Goal: Task Accomplishment & Management: Complete application form

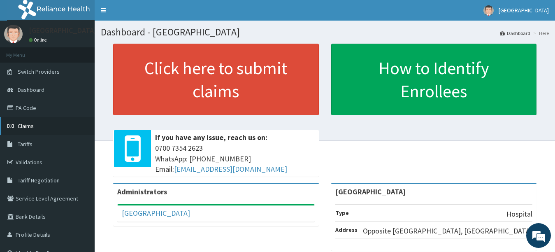
click at [50, 130] on link "Claims" at bounding box center [47, 126] width 95 height 18
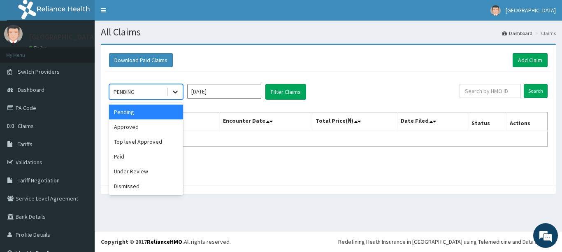
click at [173, 93] on icon at bounding box center [175, 92] width 8 height 8
click at [160, 129] on div "Approved" at bounding box center [146, 126] width 74 height 15
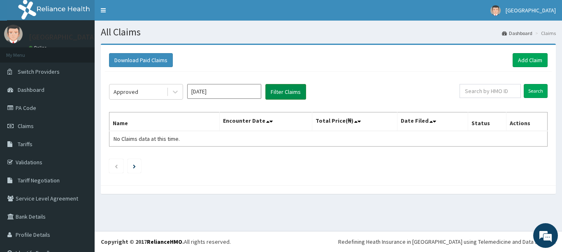
click at [275, 93] on button "Filter Claims" at bounding box center [285, 92] width 41 height 16
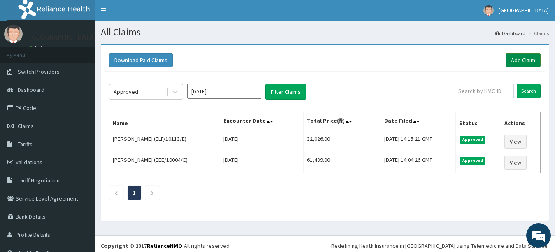
click at [523, 64] on link "Add Claim" at bounding box center [522, 60] width 35 height 14
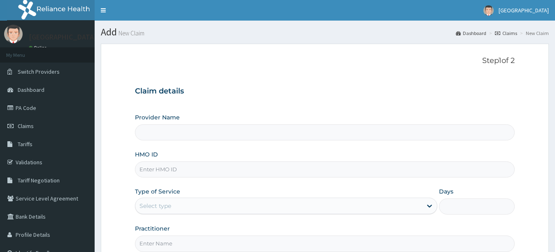
type input "[GEOGRAPHIC_DATA]"
click at [294, 171] on input "HMO ID" at bounding box center [325, 169] width 380 height 16
type input "OLM/10013/A"
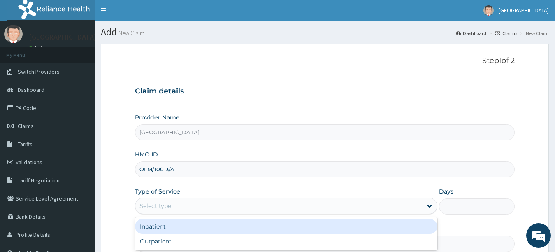
click at [289, 204] on div "Select type" at bounding box center [278, 205] width 287 height 13
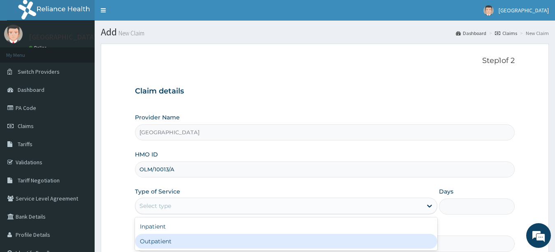
click at [297, 245] on div "Outpatient" at bounding box center [286, 241] width 303 height 15
type input "1"
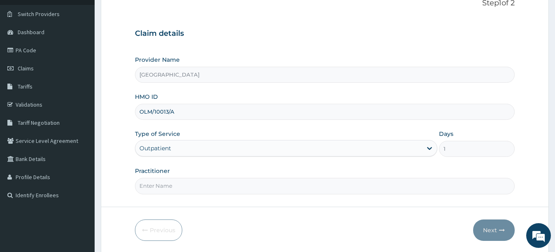
scroll to position [86, 0]
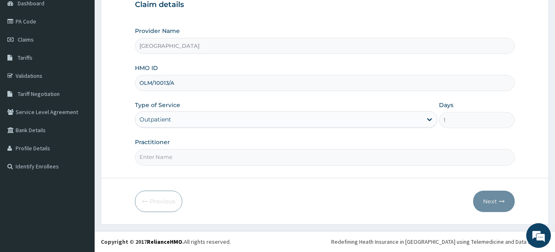
click at [456, 155] on input "Practitioner" at bounding box center [325, 157] width 380 height 16
type input "UTONDO"
click at [490, 199] on button "Next" at bounding box center [494, 200] width 42 height 21
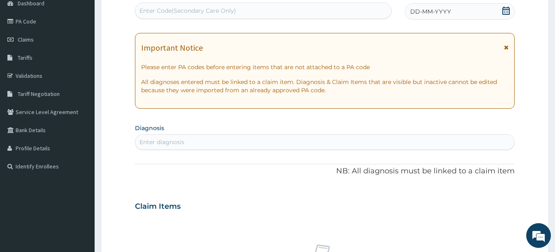
click at [435, 14] on span "DD-MM-YYYY" at bounding box center [430, 11] width 41 height 8
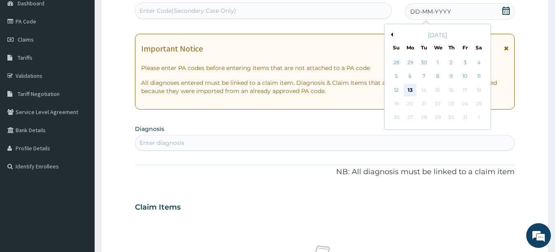
click at [409, 90] on div "13" at bounding box center [410, 90] width 12 height 12
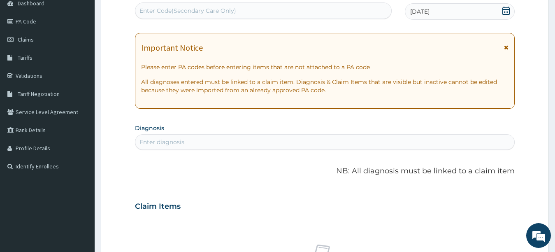
click at [278, 141] on div "Enter diagnosis" at bounding box center [324, 141] width 379 height 13
type input "PLASMODIUM"
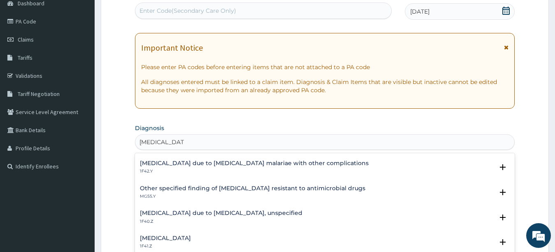
scroll to position [108, 0]
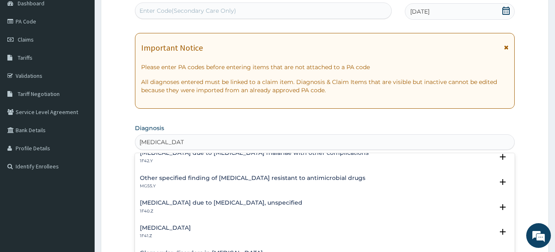
click at [281, 200] on h4 "Malaria due to Plasmodium falciparum, unspecified" at bounding box center [221, 202] width 162 height 6
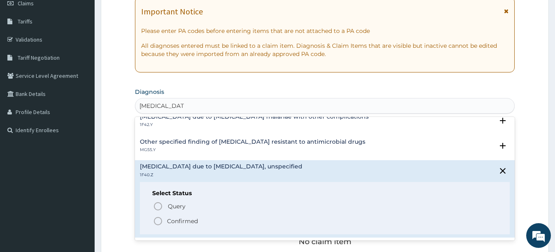
scroll to position [136, 0]
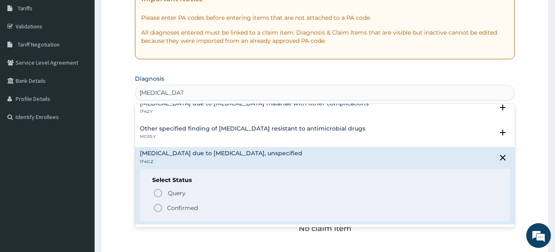
click at [157, 208] on icon "status option filled" at bounding box center [158, 208] width 10 height 10
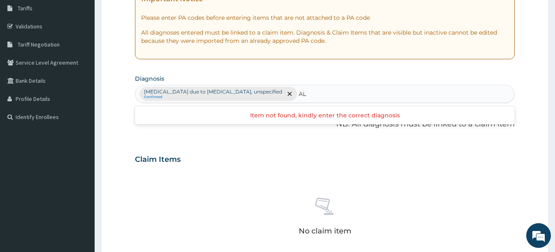
type input "A"
type input "ALLERGIC REACTION"
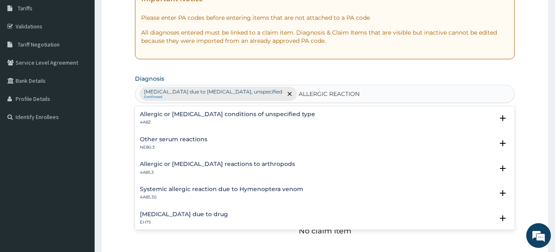
click at [246, 111] on h4 "Allergic or hypersensitivity conditions of unspecified type" at bounding box center [227, 114] width 175 height 6
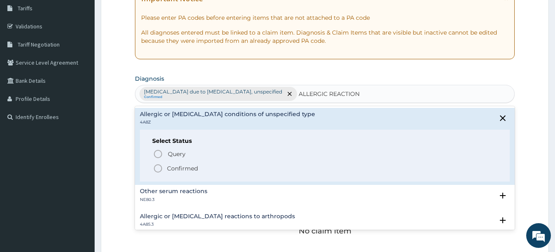
click at [157, 170] on icon "status option filled" at bounding box center [158, 168] width 10 height 10
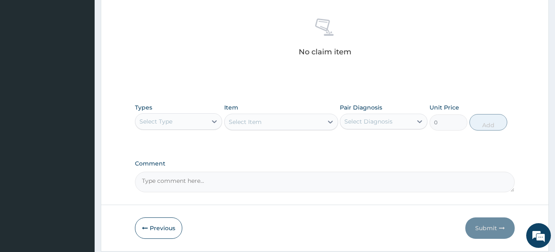
scroll to position [317, 0]
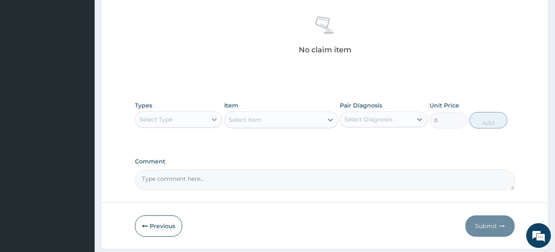
click at [209, 120] on div at bounding box center [214, 119] width 15 height 15
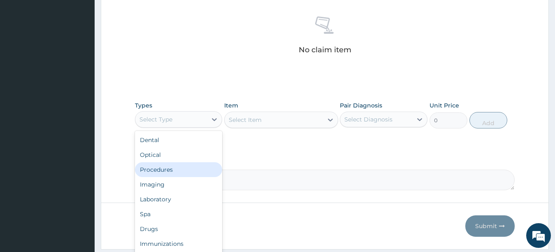
click at [200, 168] on div "Procedures" at bounding box center [179, 169] width 88 height 15
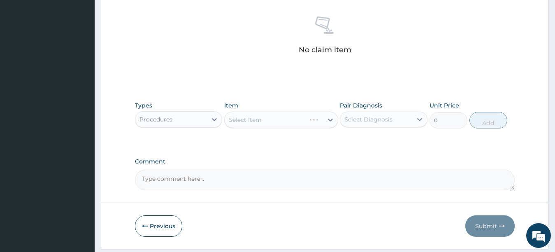
click at [302, 124] on div "Select Item" at bounding box center [281, 119] width 114 height 16
click at [282, 116] on div "Select Item" at bounding box center [273, 119] width 98 height 13
type input "GENERAL PRACTI"
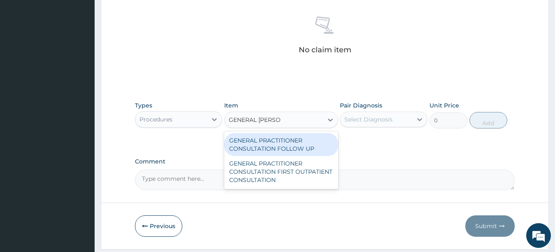
click at [287, 142] on div "GENERAL PRACTITIONER CONSULTATION FOLLOW UP" at bounding box center [281, 144] width 114 height 23
type input "2200"
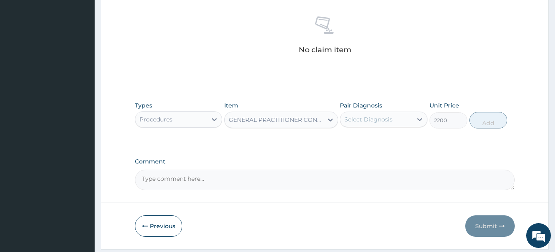
click at [394, 120] on div "Select Diagnosis" at bounding box center [376, 119] width 72 height 13
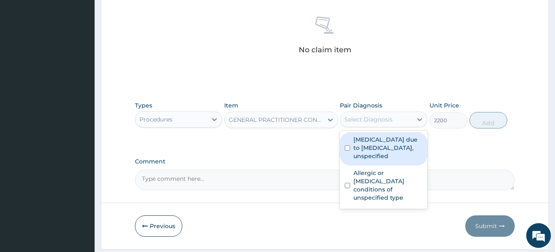
click at [367, 146] on label "Malaria due to Plasmodium falciparum, unspecified" at bounding box center [387, 147] width 69 height 25
checkbox input "true"
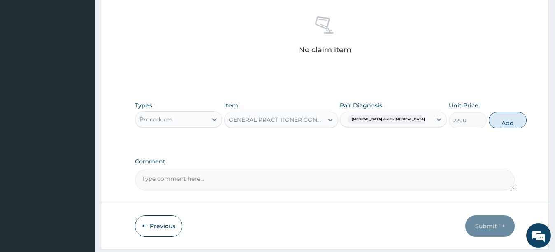
click at [488, 117] on button "Add" at bounding box center [507, 120] width 38 height 16
type input "0"
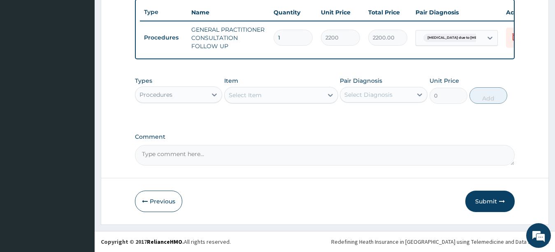
click at [206, 95] on div "Procedures" at bounding box center [171, 94] width 72 height 13
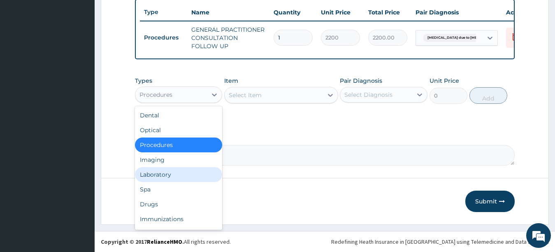
click at [182, 176] on div "Laboratory" at bounding box center [179, 174] width 88 height 15
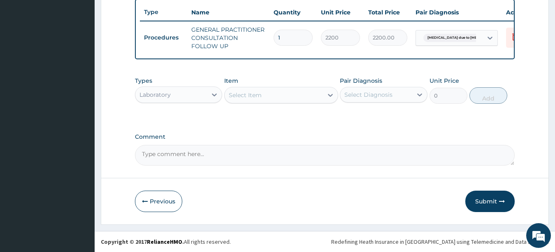
click at [257, 91] on div "Select Item" at bounding box center [245, 95] width 33 height 8
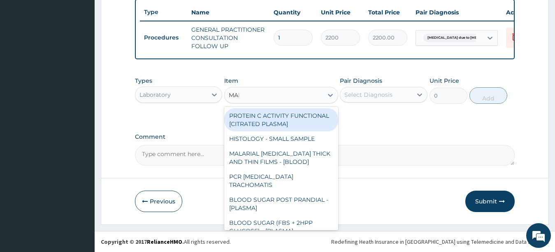
type input "MALA"
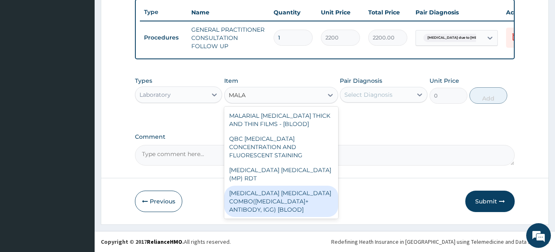
click at [255, 185] on div "MALARIA PARASITE COMBO(BLOOD FILM+ ANTIBODY, IGG) [BLOOD]" at bounding box center [281, 200] width 114 height 31
type input "2400"
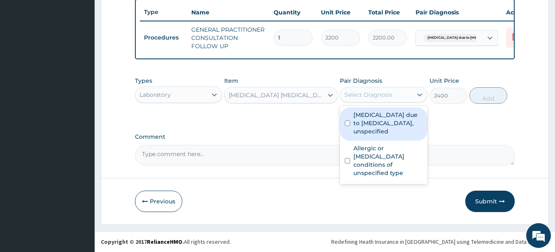
click at [377, 93] on div "Select Diagnosis" at bounding box center [368, 94] width 48 height 8
click at [347, 120] on div "Malaria due to Plasmodium falciparum, unspecified" at bounding box center [384, 123] width 88 height 33
checkbox input "true"
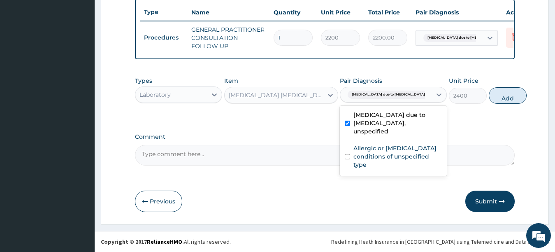
click at [495, 97] on button "Add" at bounding box center [507, 95] width 38 height 16
type input "0"
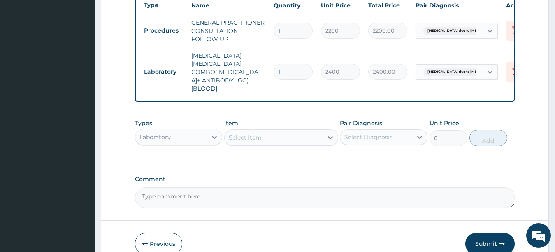
click at [285, 142] on div "Select Item" at bounding box center [273, 137] width 98 height 13
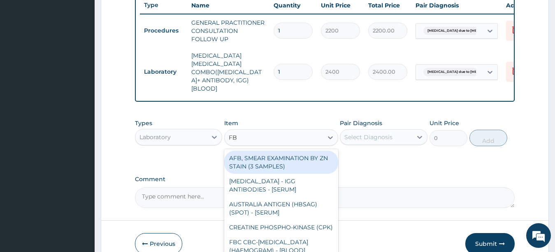
type input "FBC"
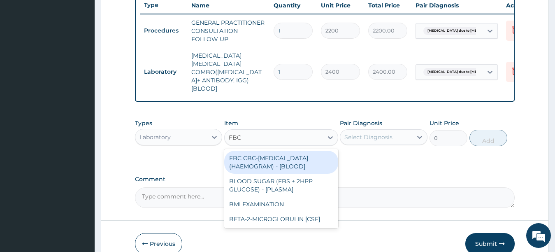
click at [288, 158] on div "FBC CBC-COMPLETE BLOOD COUNT (HAEMOGRAM) - [BLOOD]" at bounding box center [281, 161] width 114 height 23
type input "3600"
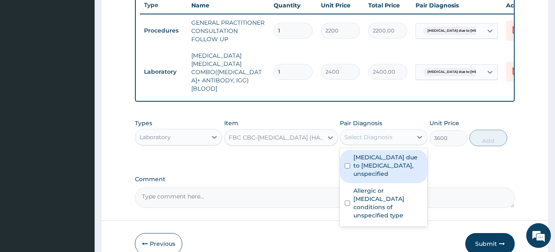
click at [397, 130] on div "Select Diagnosis" at bounding box center [376, 136] width 72 height 13
click at [376, 177] on label "Malaria due to Plasmodium falciparum, unspecified" at bounding box center [387, 165] width 69 height 25
checkbox input "true"
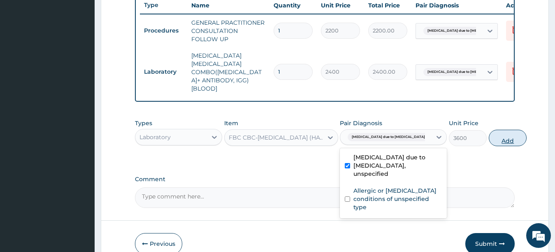
click at [494, 138] on button "Add" at bounding box center [507, 138] width 38 height 16
type input "0"
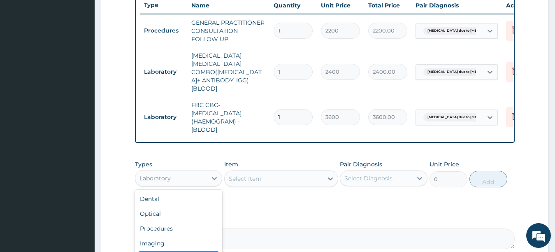
click at [195, 176] on div "Laboratory" at bounding box center [171, 177] width 72 height 13
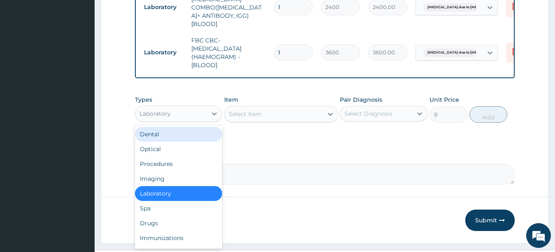
scroll to position [380, 0]
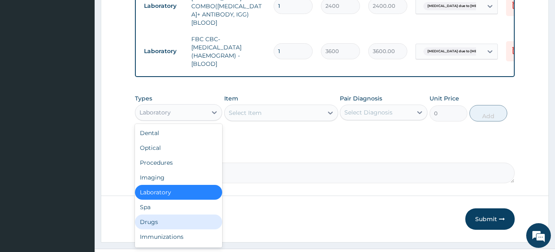
click at [167, 217] on div "Drugs" at bounding box center [179, 221] width 88 height 15
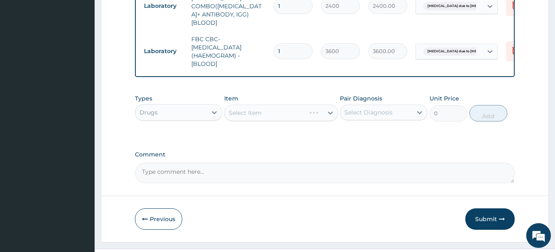
click at [269, 111] on div "Select Item" at bounding box center [281, 112] width 114 height 16
click at [280, 114] on div "Select Item" at bounding box center [273, 112] width 98 height 13
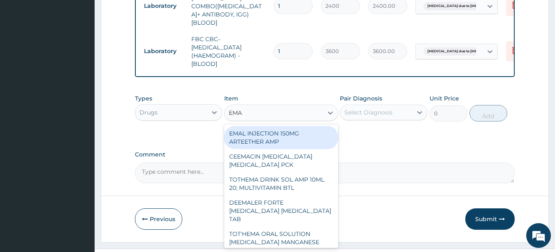
type input "EMAL"
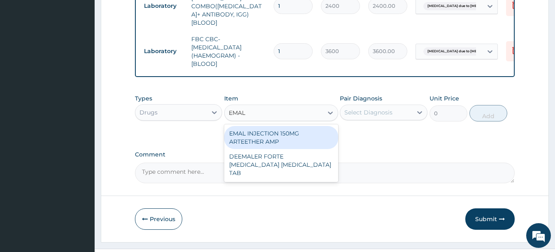
click at [302, 140] on div "EMAL INJECTION 150MG ARTEETHER AMP" at bounding box center [281, 137] width 114 height 23
type input "4259.25"
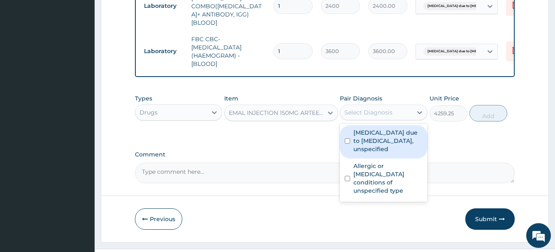
click at [367, 109] on div "Select Diagnosis" at bounding box center [368, 112] width 48 height 8
click at [359, 132] on label "Malaria due to Plasmodium falciparum, unspecified" at bounding box center [387, 140] width 69 height 25
checkbox input "true"
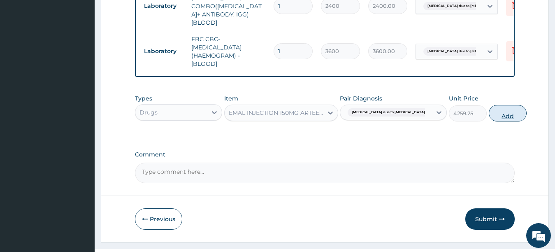
click at [488, 109] on button "Add" at bounding box center [507, 113] width 38 height 16
type input "0"
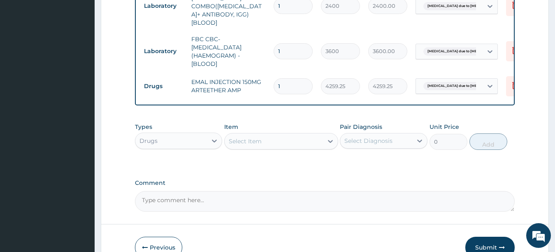
click at [287, 136] on div "Select Item" at bounding box center [273, 140] width 98 height 13
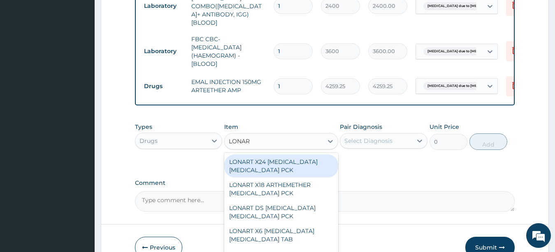
type input "LONART"
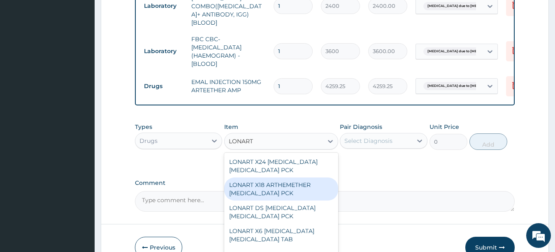
drag, startPoint x: 289, startPoint y: 210, endPoint x: 362, endPoint y: 130, distance: 108.3
click at [362, 130] on div "Types Drugs Item option EMAL INJECTION 150MG ARTEETHER AMP, selected. option LO…" at bounding box center [325, 135] width 380 height 35
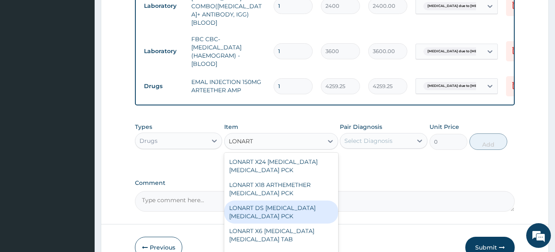
click at [284, 215] on div "LONART DS ARTEMETHER LUMEFANTRINE PCK" at bounding box center [281, 211] width 114 height 23
type input "2673.75"
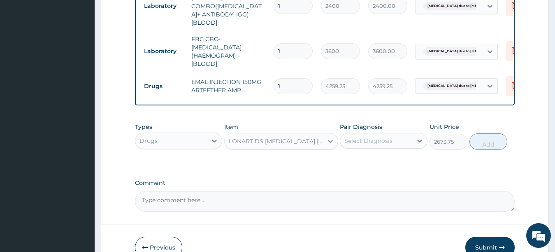
click at [384, 137] on div "Select Diagnosis" at bounding box center [368, 141] width 48 height 8
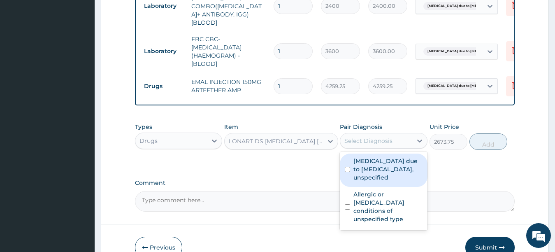
click at [348, 172] on input "checkbox" at bounding box center [347, 169] width 5 height 5
checkbox input "true"
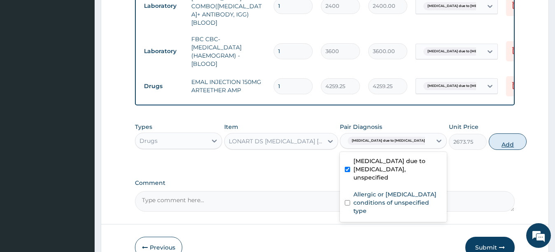
click at [488, 140] on button "Add" at bounding box center [507, 141] width 38 height 16
type input "0"
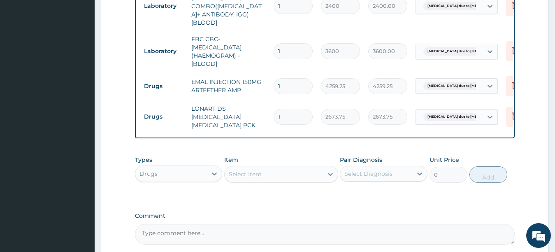
click at [247, 175] on div "Select Item" at bounding box center [245, 174] width 33 height 8
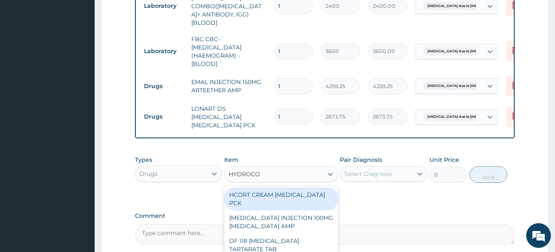
type input "HYDROCOR"
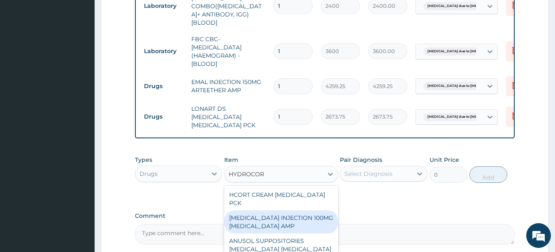
click at [268, 216] on div "HYDROCORTISONE INJECTION 100MG HYDROCORTISONE AMP" at bounding box center [281, 221] width 114 height 23
type input "600"
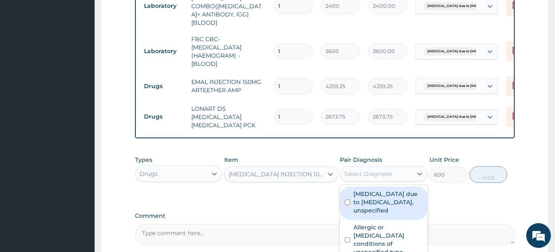
click at [359, 171] on div "Select Diagnosis" at bounding box center [368, 173] width 48 height 8
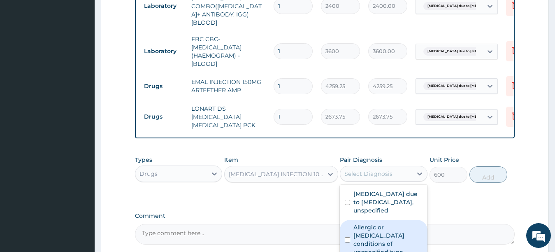
click at [356, 238] on label "Allergic or hypersensitivity conditions of unspecified type" at bounding box center [387, 239] width 69 height 33
checkbox input "true"
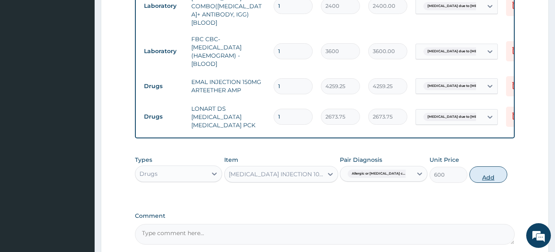
click at [477, 174] on button "Add" at bounding box center [488, 174] width 38 height 16
type input "0"
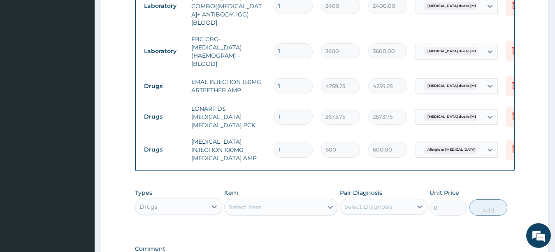
click at [280, 207] on div "Select Item" at bounding box center [273, 206] width 98 height 13
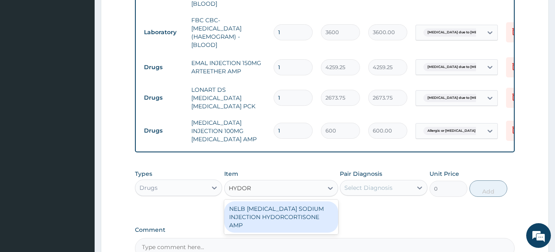
scroll to position [412, 0]
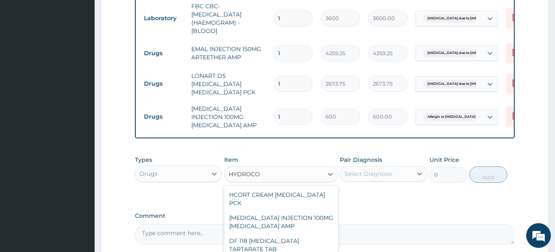
type input "HYDROCOR"
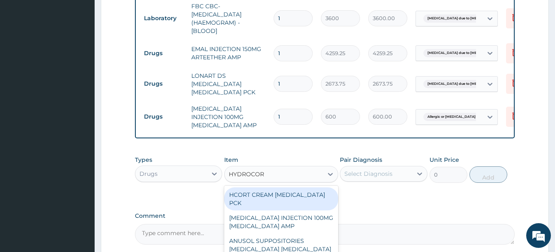
click at [308, 189] on div "HCORT CREAM HYDROCORTISONE PCK" at bounding box center [281, 198] width 114 height 23
type input "1200"
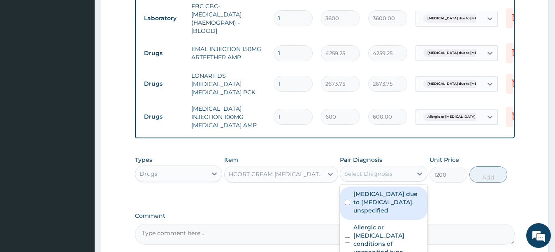
click at [371, 174] on div "Select Diagnosis" at bounding box center [368, 173] width 48 height 8
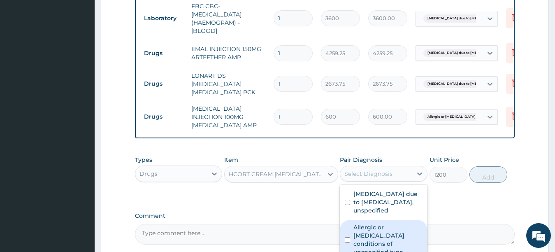
click at [355, 248] on label "Allergic or hypersensitivity conditions of unspecified type" at bounding box center [387, 239] width 69 height 33
checkbox input "true"
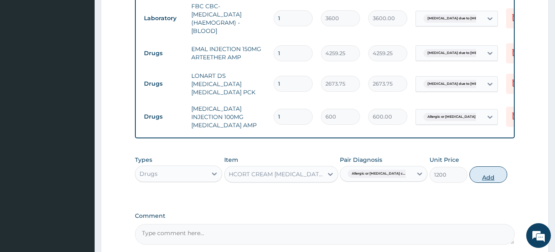
click at [479, 169] on button "Add" at bounding box center [488, 174] width 38 height 16
type input "0"
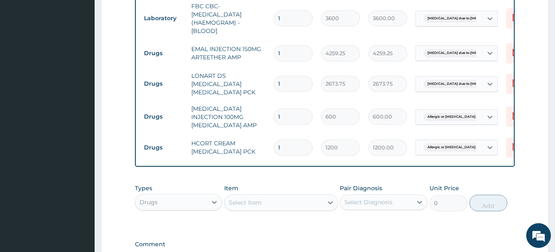
click at [289, 200] on div "Select Item" at bounding box center [273, 202] width 98 height 13
type input "P"
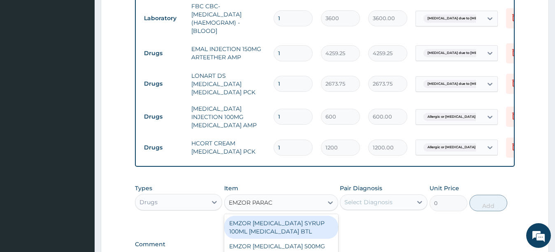
type input "EMZOR PARACE"
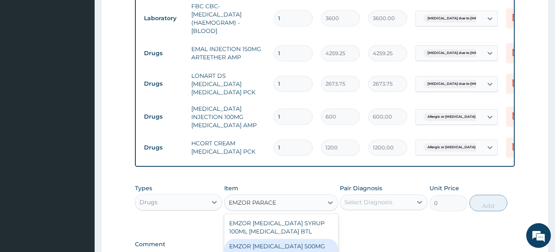
click at [280, 238] on div "EMZOR PARACETAMOL 500MG ACETAMINOPHEN TAB" at bounding box center [281, 249] width 114 height 23
type input "17.25"
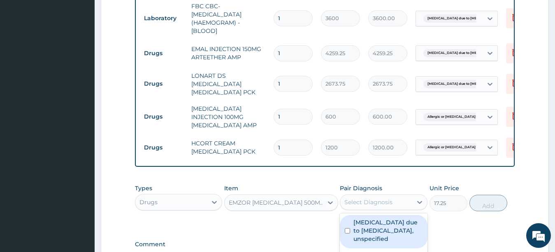
click at [361, 198] on div "Select Diagnosis" at bounding box center [368, 202] width 48 height 8
click at [357, 233] on label "Malaria due to Plasmodium falciparum, unspecified" at bounding box center [387, 230] width 69 height 25
checkbox input "true"
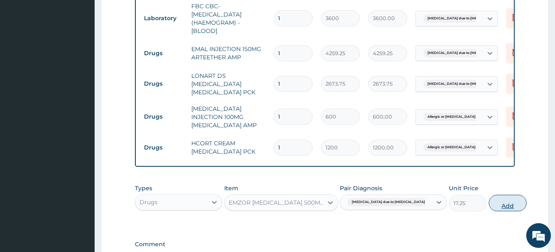
click at [488, 198] on button "Add" at bounding box center [507, 202] width 38 height 16
type input "0"
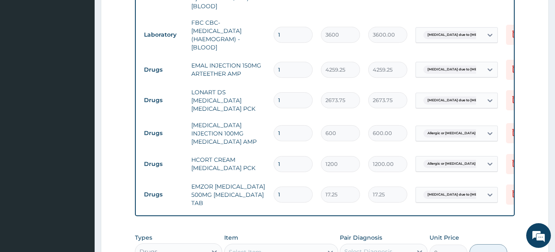
scroll to position [388, 0]
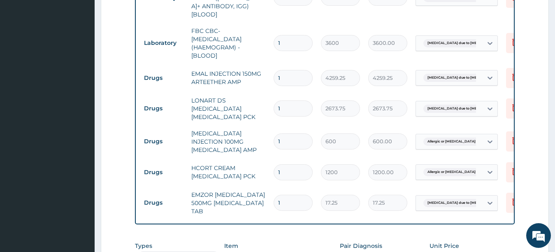
type input "18"
type input "310.50"
type input "1"
type input "17.25"
type input "0.00"
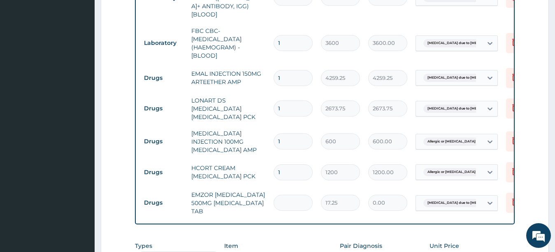
type input "1"
type input "17.25"
type input "18"
type input "310.50"
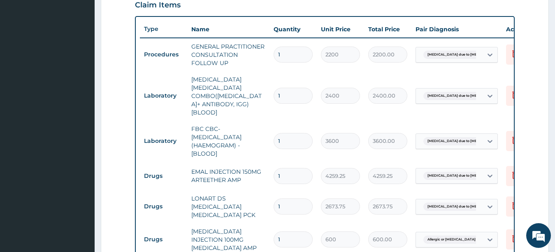
scroll to position [289, 0]
type input "18"
click at [293, 177] on td "1" at bounding box center [292, 176] width 47 height 24
click at [295, 170] on input "1" at bounding box center [292, 177] width 39 height 16
type input "0.00"
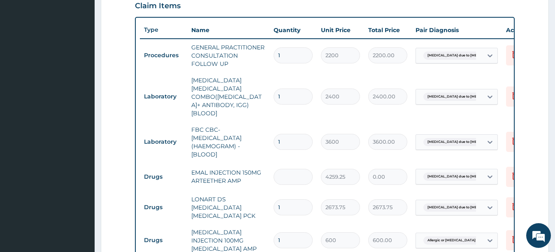
type input "3"
type input "12777.75"
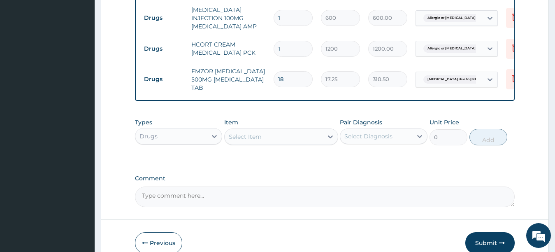
scroll to position [551, 0]
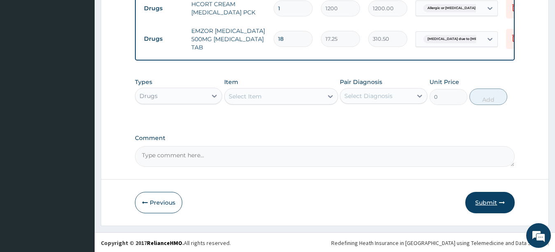
type input "3"
click at [484, 201] on button "Submit" at bounding box center [489, 202] width 49 height 21
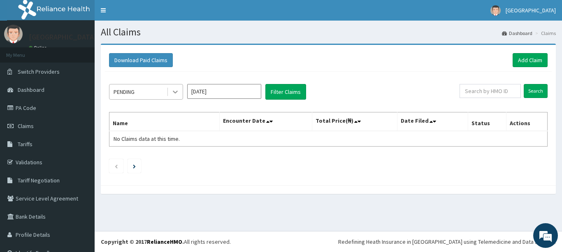
click at [178, 95] on icon at bounding box center [175, 92] width 8 height 8
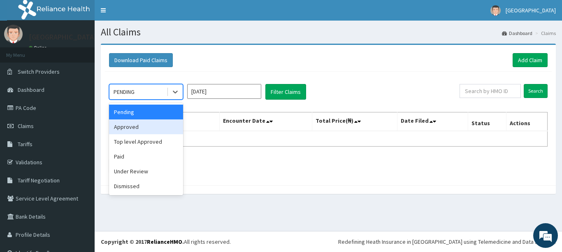
click at [157, 128] on div "Approved" at bounding box center [146, 126] width 74 height 15
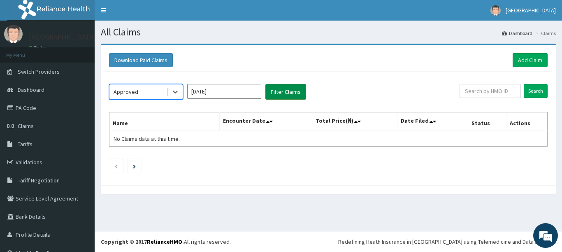
click at [284, 95] on button "Filter Claims" at bounding box center [285, 92] width 41 height 16
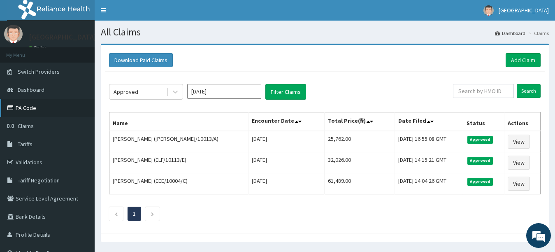
click at [60, 106] on link "PA Code" at bounding box center [47, 108] width 95 height 18
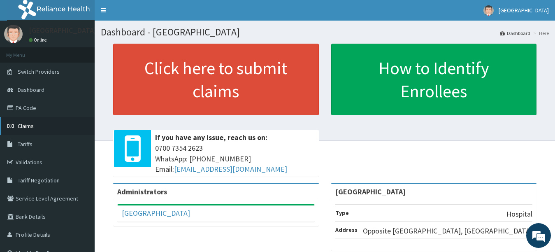
click at [32, 129] on span "Claims" at bounding box center [26, 125] width 16 height 7
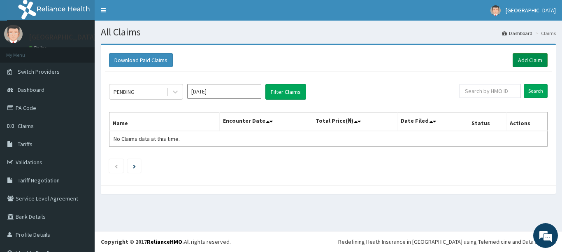
click at [523, 59] on link "Add Claim" at bounding box center [529, 60] width 35 height 14
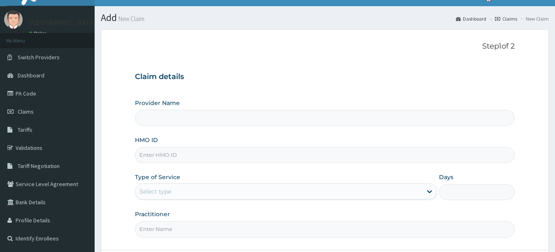
type input "[GEOGRAPHIC_DATA]"
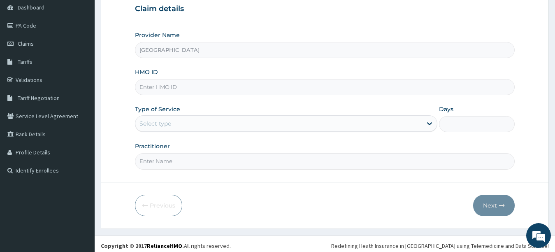
click at [271, 86] on input "HMO ID" at bounding box center [325, 87] width 380 height 16
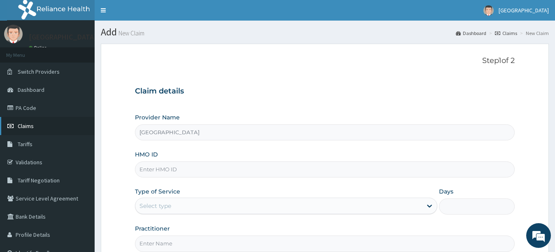
click at [35, 122] on link "Claims" at bounding box center [47, 126] width 95 height 18
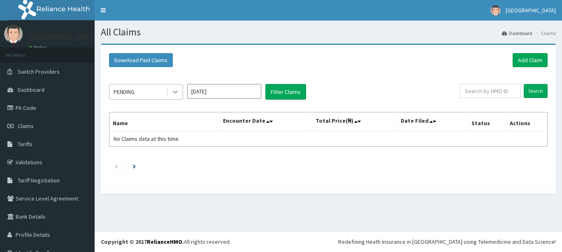
click at [174, 89] on icon at bounding box center [175, 92] width 8 height 8
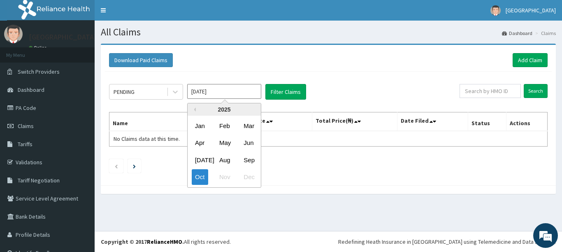
click at [214, 95] on input "[DATE]" at bounding box center [224, 91] width 74 height 15
click at [250, 159] on div "Sep" at bounding box center [248, 159] width 16 height 15
type input "[DATE]"
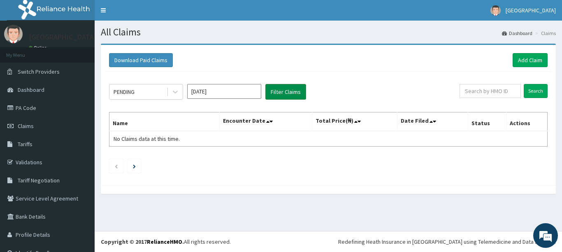
click at [280, 90] on button "Filter Claims" at bounding box center [285, 92] width 41 height 16
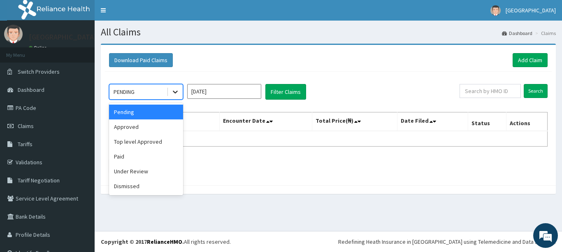
click at [169, 92] on div at bounding box center [175, 91] width 15 height 15
click at [134, 156] on div "Paid" at bounding box center [146, 156] width 74 height 15
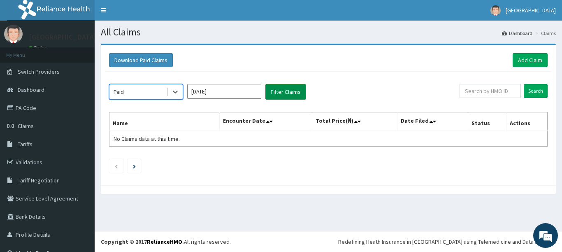
click at [288, 90] on button "Filter Claims" at bounding box center [285, 92] width 41 height 16
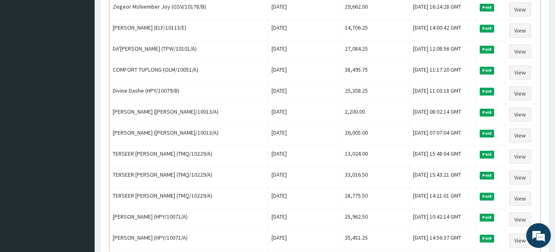
scroll to position [280, 0]
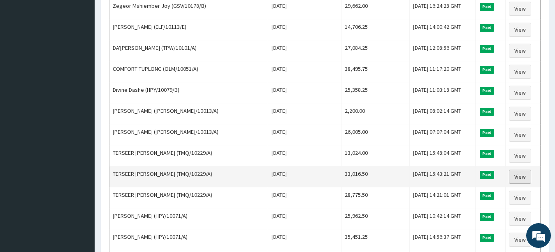
click at [518, 181] on link "View" at bounding box center [520, 176] width 22 height 14
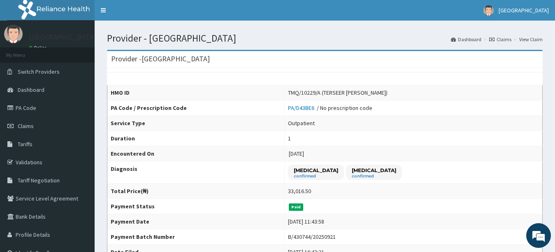
click at [506, 39] on link "Claims" at bounding box center [500, 39] width 22 height 7
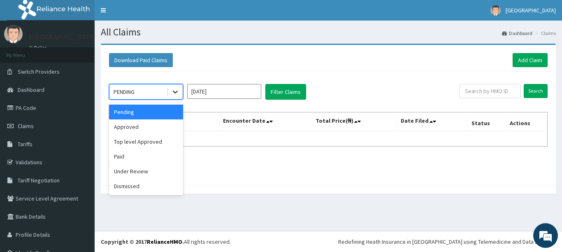
click at [176, 91] on icon at bounding box center [175, 92] width 5 height 3
click at [130, 156] on div "Paid" at bounding box center [146, 156] width 74 height 15
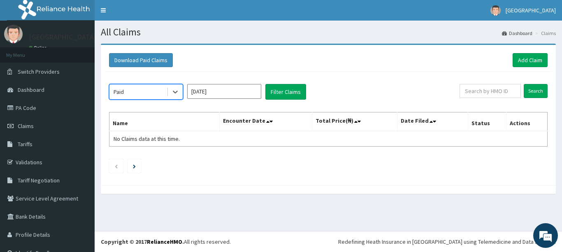
click at [243, 89] on input "[DATE]" at bounding box center [224, 91] width 74 height 15
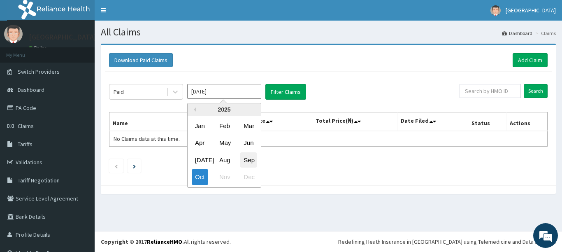
click at [243, 155] on div "Sep" at bounding box center [248, 159] width 16 height 15
type input "Sep 2025"
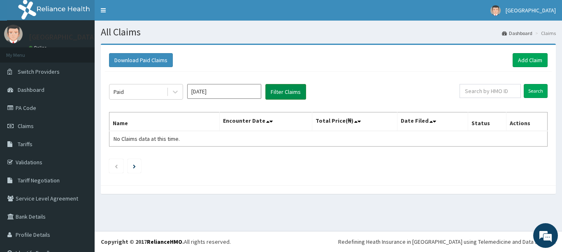
click at [287, 93] on button "Filter Claims" at bounding box center [285, 92] width 41 height 16
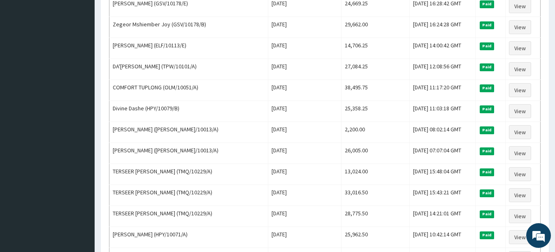
scroll to position [263, 0]
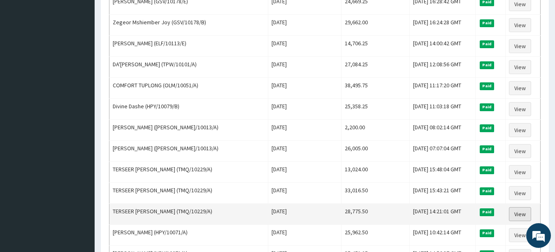
click at [522, 214] on link "View" at bounding box center [520, 214] width 22 height 14
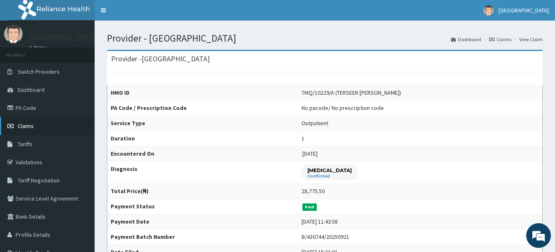
click at [29, 125] on span "Claims" at bounding box center [26, 125] width 16 height 7
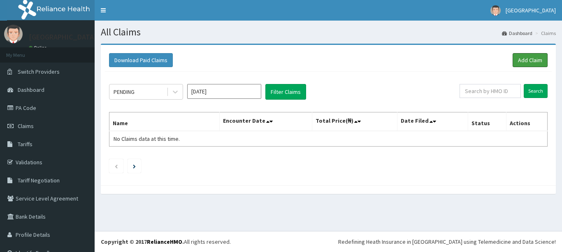
click at [527, 58] on link "Add Claim" at bounding box center [529, 60] width 35 height 14
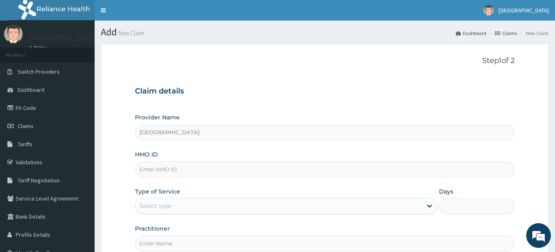
type input "[GEOGRAPHIC_DATA]"
click at [248, 169] on input "HMO ID" at bounding box center [325, 169] width 380 height 16
type input "OLM/10013/A"
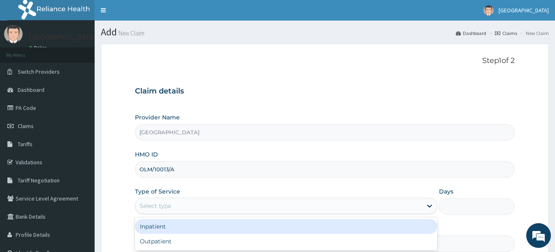
click at [181, 206] on div "Select type" at bounding box center [278, 205] width 287 height 13
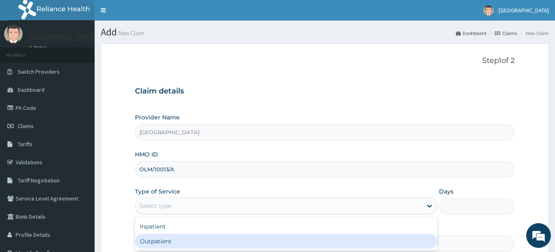
click at [189, 244] on div "Outpatient" at bounding box center [286, 241] width 303 height 15
type input "1"
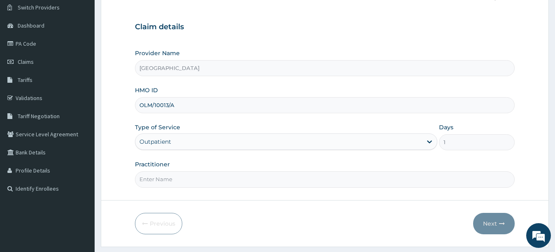
scroll to position [66, 0]
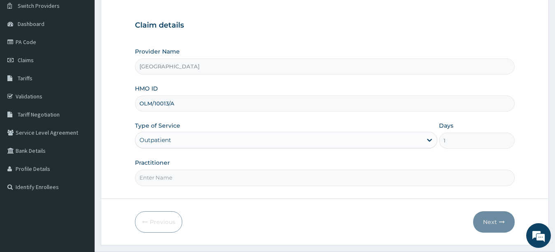
click at [310, 183] on input "Practitioner" at bounding box center [325, 177] width 380 height 16
type input "UTONDO"
click at [491, 219] on button "Next" at bounding box center [494, 221] width 42 height 21
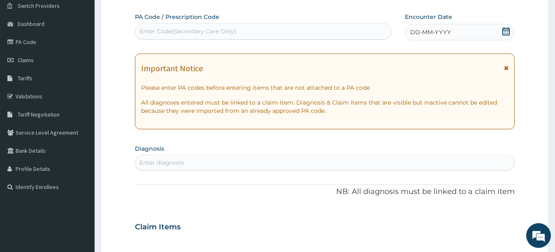
click at [432, 32] on span "DD-MM-YYYY" at bounding box center [430, 32] width 41 height 8
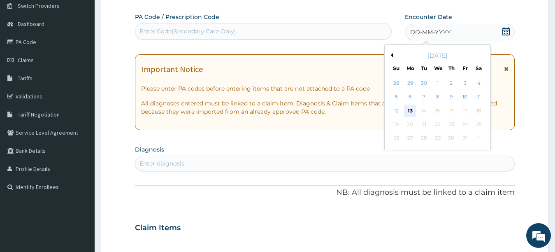
click at [410, 111] on div "13" at bounding box center [410, 110] width 12 height 12
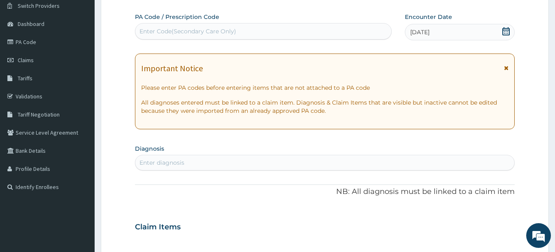
click at [280, 166] on div "Enter diagnosis" at bounding box center [324, 162] width 379 height 13
click at [191, 24] on div "Enter Code(Secondary Care Only)" at bounding box center [263, 31] width 257 height 16
type input "PA/D71ED1"
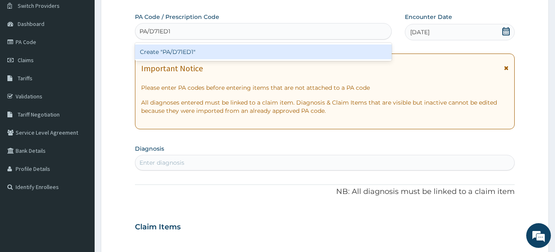
click at [192, 50] on div "Create "PA/D71ED1"" at bounding box center [263, 51] width 257 height 15
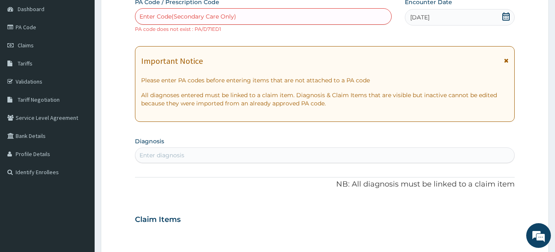
scroll to position [82, 0]
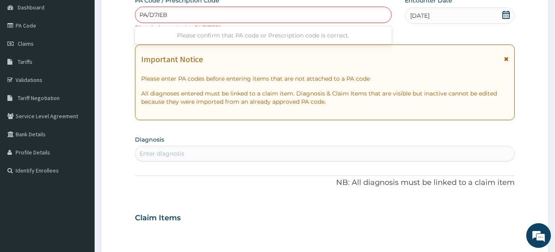
type input "PA/D7IEBI"
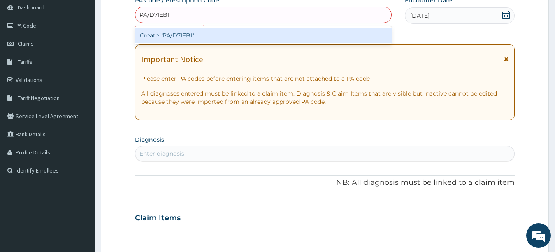
click at [357, 37] on div "Create "PA/D7IEBI"" at bounding box center [263, 35] width 257 height 15
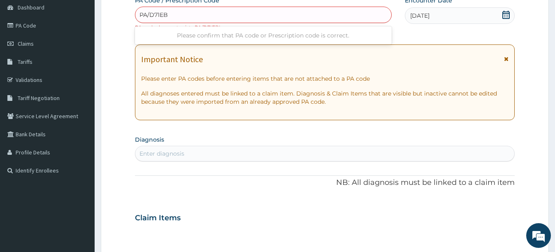
type input "PA/D71EBI"
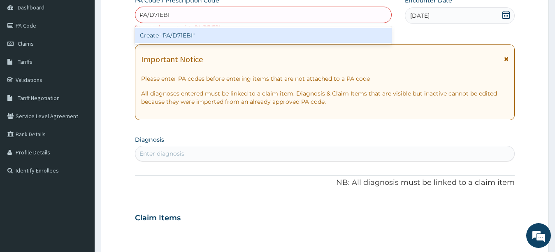
click at [267, 31] on div "Create "PA/D71EBI"" at bounding box center [263, 35] width 257 height 15
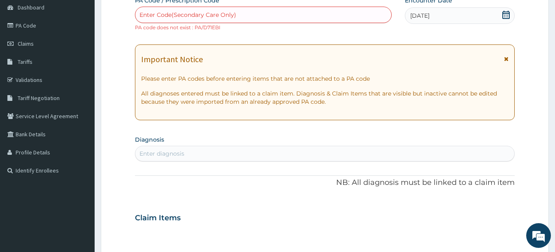
click at [205, 15] on div "Enter Code(Secondary Care Only)" at bounding box center [187, 15] width 97 height 8
type input "PA/D7IEB1"
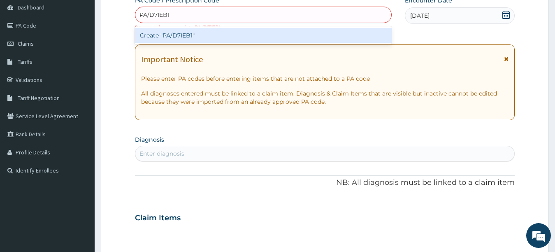
click at [202, 37] on div "Create "PA/D7IEB1"" at bounding box center [263, 35] width 257 height 15
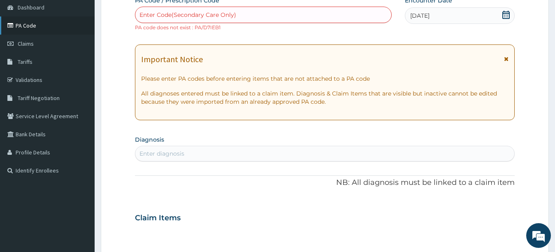
click at [34, 25] on link "PA Code" at bounding box center [47, 25] width 95 height 18
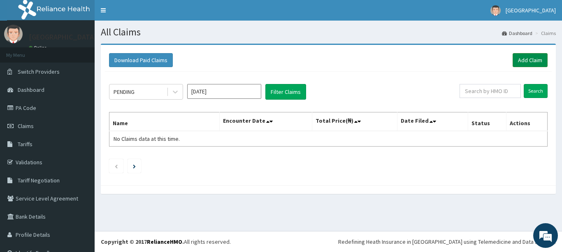
click at [521, 60] on link "Add Claim" at bounding box center [529, 60] width 35 height 14
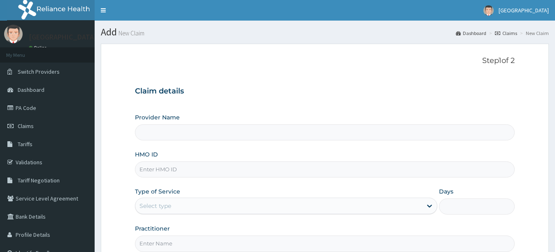
type input "[GEOGRAPHIC_DATA]"
click at [287, 171] on input "HMO ID" at bounding box center [325, 169] width 380 height 16
type input "OLM/10013/A"
click at [285, 203] on div "Select type" at bounding box center [278, 205] width 287 height 13
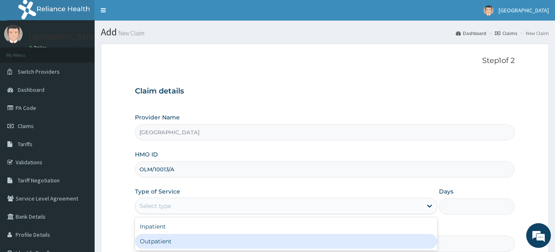
click at [288, 243] on div "Outpatient" at bounding box center [286, 241] width 303 height 15
type input "1"
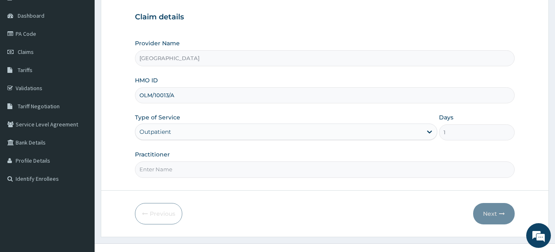
scroll to position [86, 0]
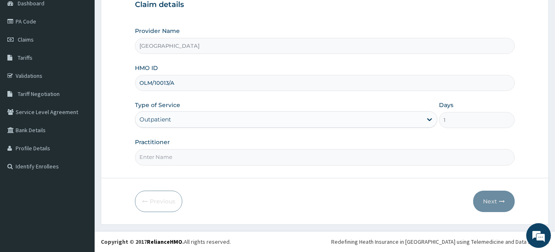
click at [388, 156] on input "Practitioner" at bounding box center [325, 157] width 380 height 16
type input "UTONDO"
click at [491, 199] on button "Next" at bounding box center [494, 200] width 42 height 21
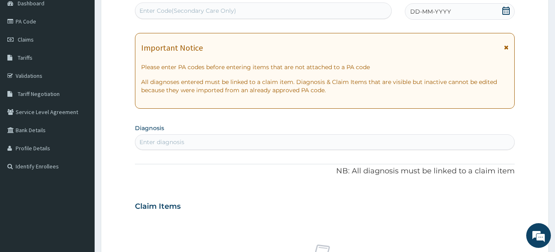
click at [374, 12] on div "Enter Code(Secondary Care Only)" at bounding box center [263, 10] width 256 height 13
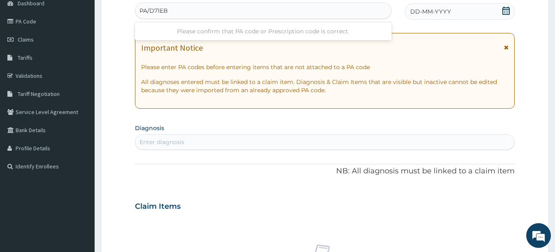
type input "PA/D71EB1"
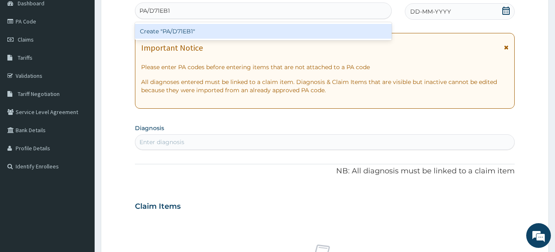
click at [371, 31] on div "Create "PA/D71EB1"" at bounding box center [263, 31] width 257 height 15
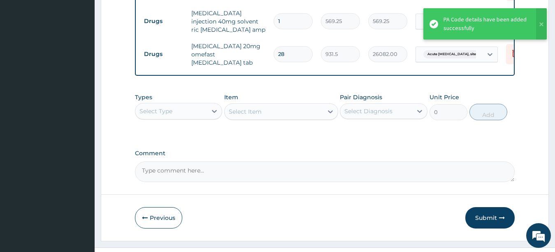
scroll to position [370, 0]
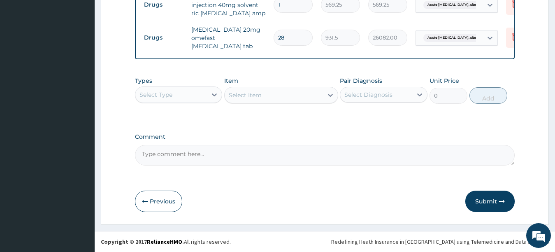
click at [480, 197] on button "Submit" at bounding box center [489, 200] width 49 height 21
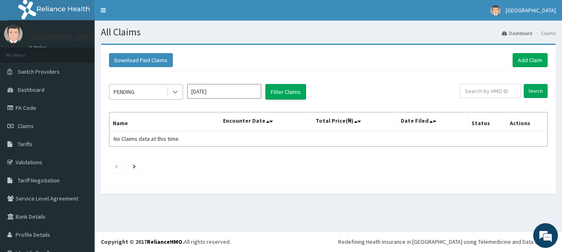
click at [178, 95] on icon at bounding box center [175, 92] width 8 height 8
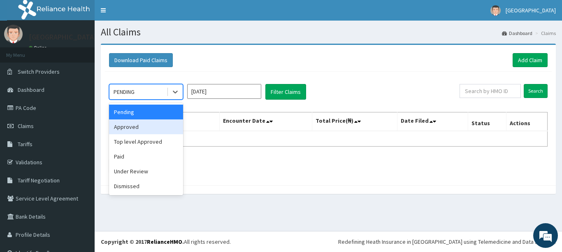
click at [158, 132] on div "Approved" at bounding box center [146, 126] width 74 height 15
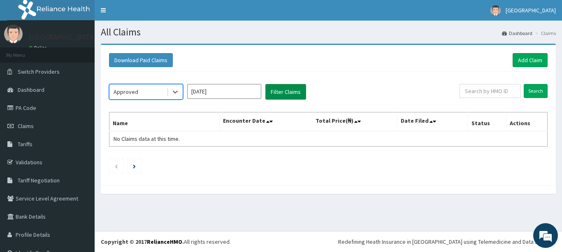
click at [285, 91] on button "Filter Claims" at bounding box center [285, 92] width 41 height 16
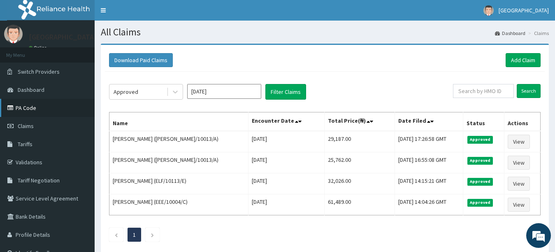
click at [25, 109] on link "PA Code" at bounding box center [47, 108] width 95 height 18
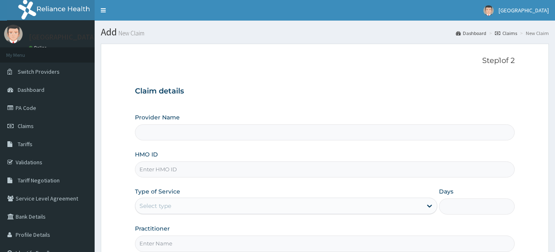
click at [334, 168] on input "HMO ID" at bounding box center [325, 169] width 380 height 16
type input "[GEOGRAPHIC_DATA]"
type input "TMQ/10229/A"
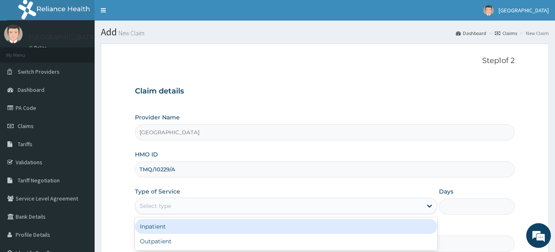
click at [316, 205] on div "Select type" at bounding box center [278, 205] width 287 height 13
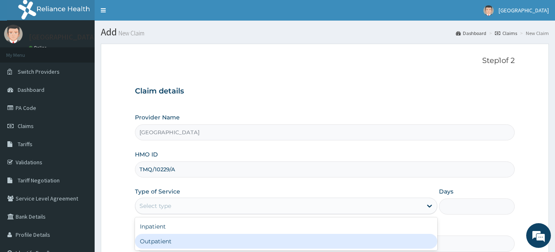
click at [327, 242] on div "Outpatient" at bounding box center [286, 241] width 303 height 15
type input "1"
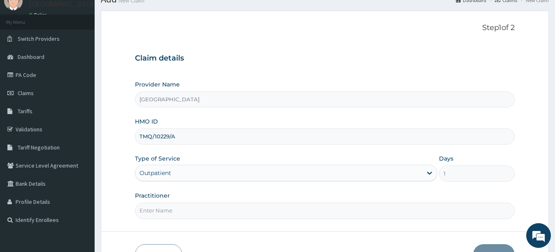
scroll to position [74, 0]
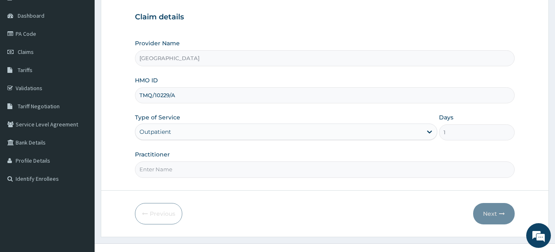
click at [314, 169] on input "Practitioner" at bounding box center [325, 169] width 380 height 16
type input "UTONDO"
click at [489, 214] on button "Next" at bounding box center [494, 213] width 42 height 21
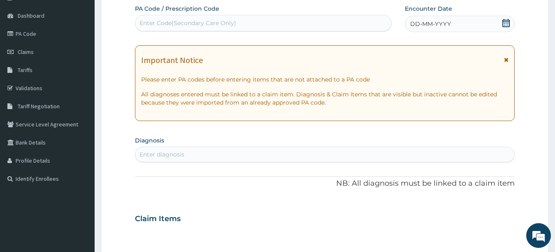
click at [367, 24] on div "Enter Code(Secondary Care Only)" at bounding box center [263, 22] width 256 height 13
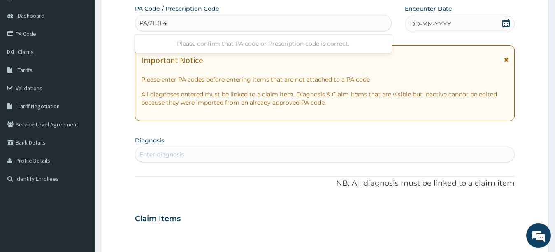
type input "PA/2E3F4B"
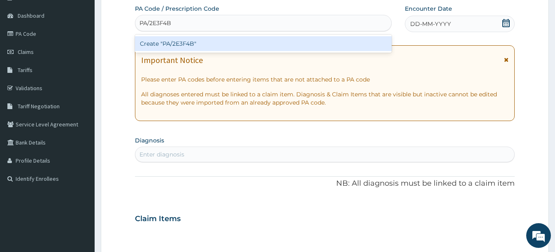
click at [366, 44] on div "Create "PA/2E3F4B"" at bounding box center [263, 43] width 257 height 15
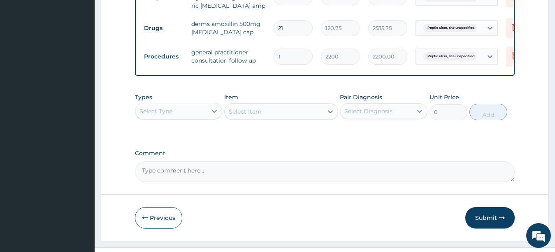
scroll to position [399, 0]
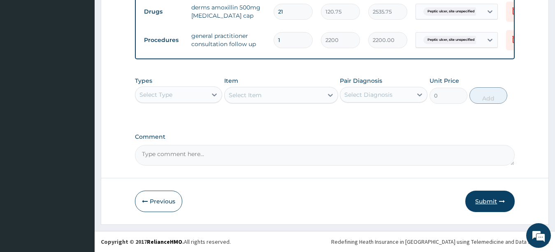
click at [484, 202] on button "Submit" at bounding box center [489, 200] width 49 height 21
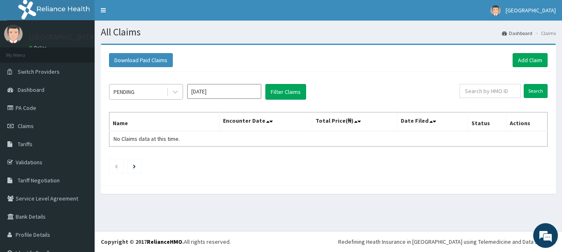
click at [124, 93] on div "PENDING" at bounding box center [123, 92] width 21 height 8
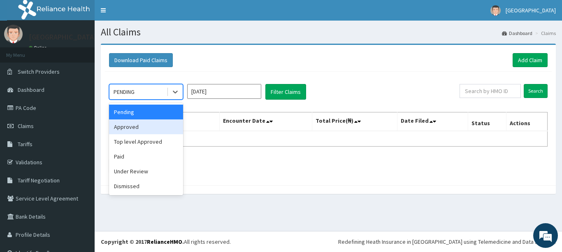
click at [120, 130] on div "Approved" at bounding box center [146, 126] width 74 height 15
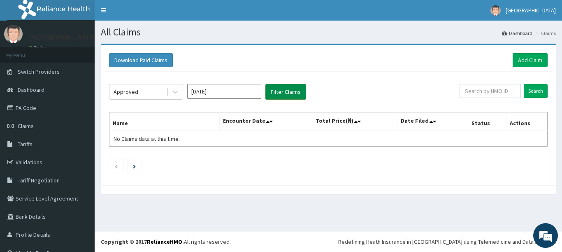
click at [285, 94] on button "Filter Claims" at bounding box center [285, 92] width 41 height 16
